Goal: Task Accomplishment & Management: Manage account settings

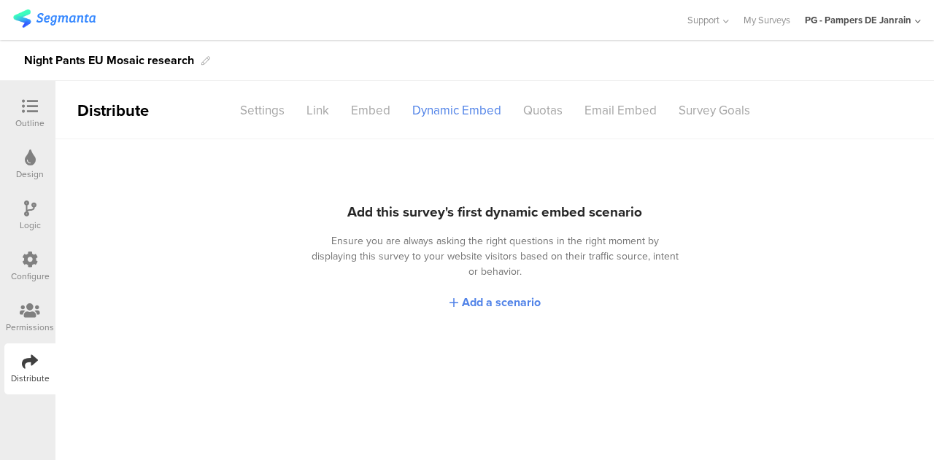
click at [36, 260] on icon at bounding box center [30, 260] width 16 height 16
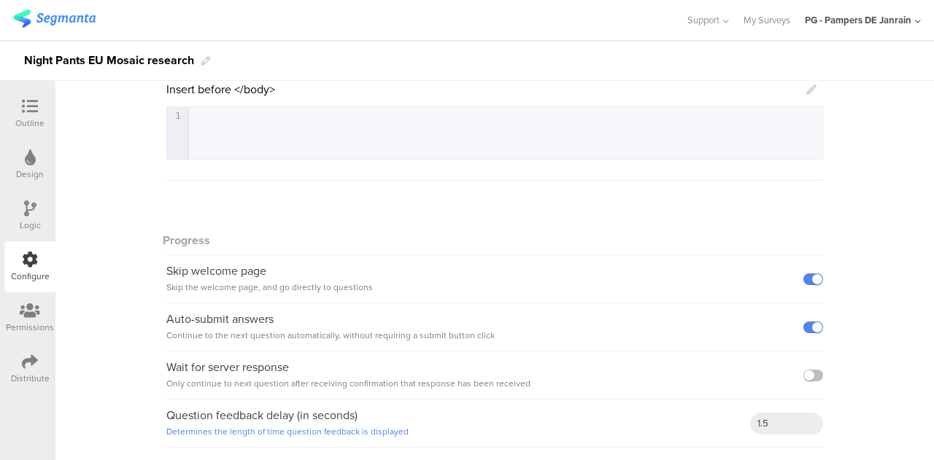
scroll to position [363, 0]
click at [41, 322] on div "Permissions" at bounding box center [30, 327] width 48 height 13
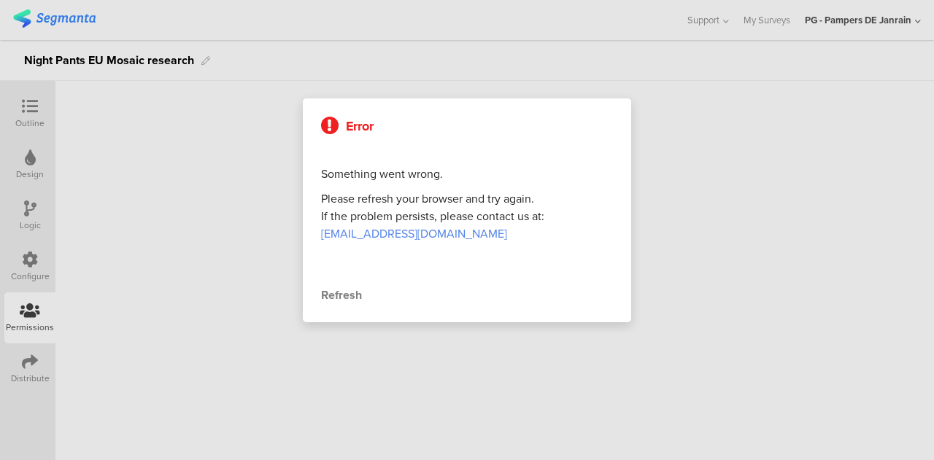
click at [19, 250] on div at bounding box center [467, 230] width 934 height 460
